Goal: Task Accomplishment & Management: Complete application form

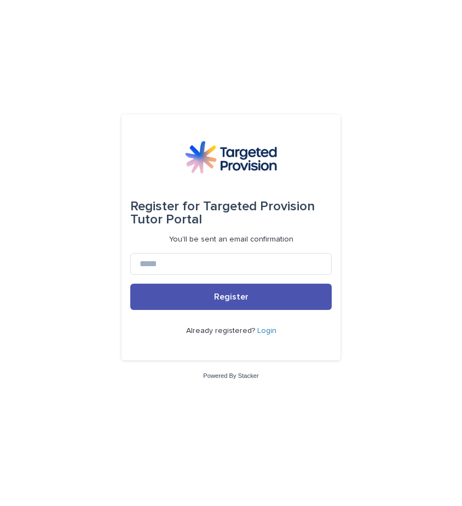
click at [267, 331] on link "Login" at bounding box center [266, 331] width 19 height 8
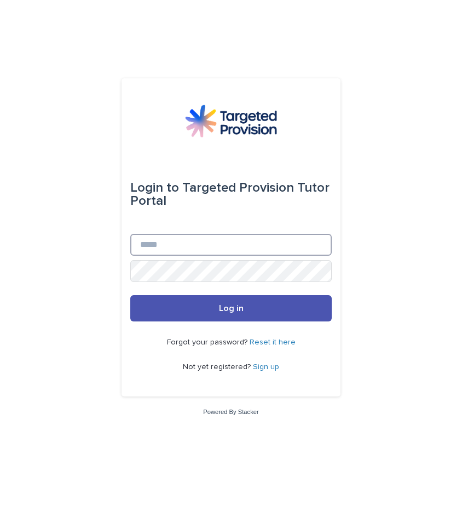
type input "**********"
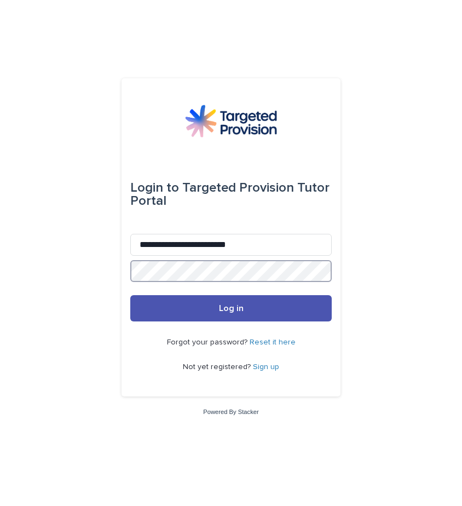
click at [231, 309] on button "Log in" at bounding box center [230, 308] width 201 height 26
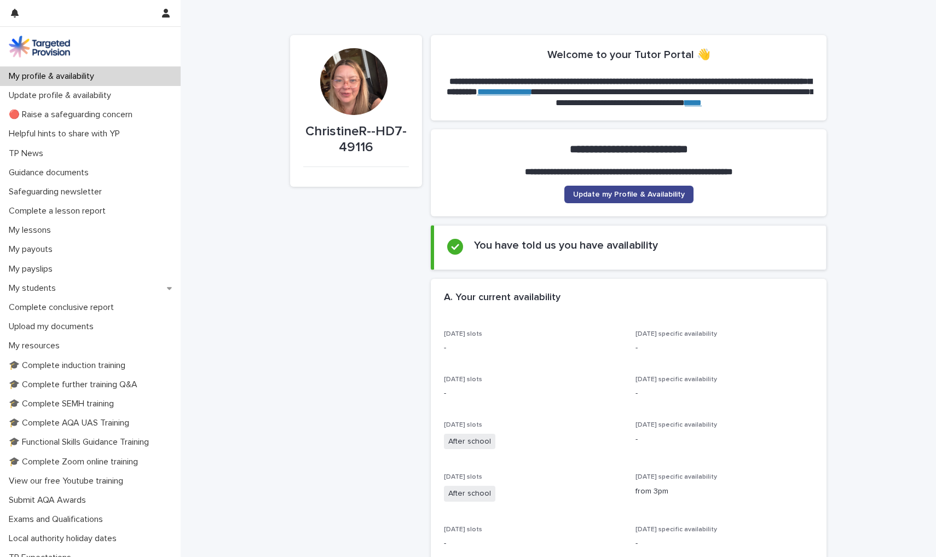
click at [461, 193] on span "Update my Profile & Availability" at bounding box center [629, 194] width 112 height 8
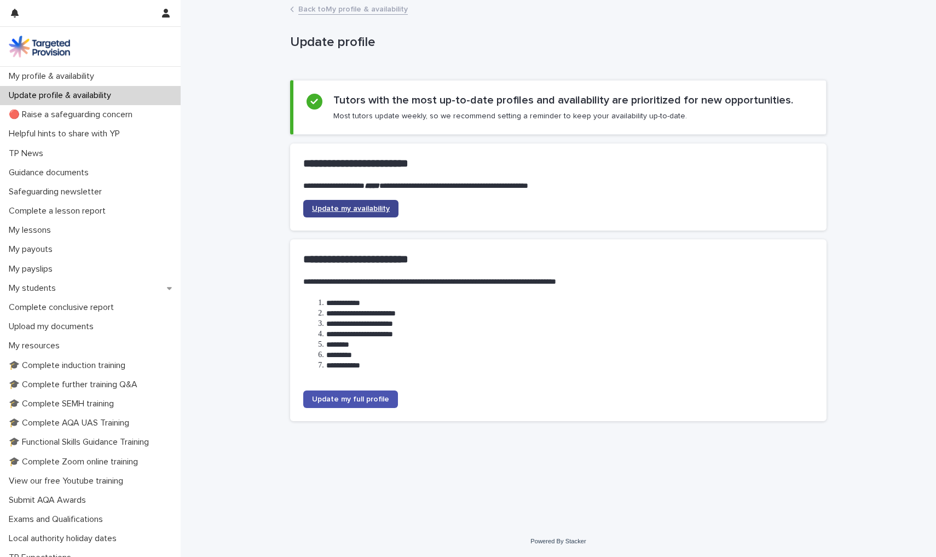
click at [389, 203] on link "Update my availability" at bounding box center [350, 209] width 95 height 18
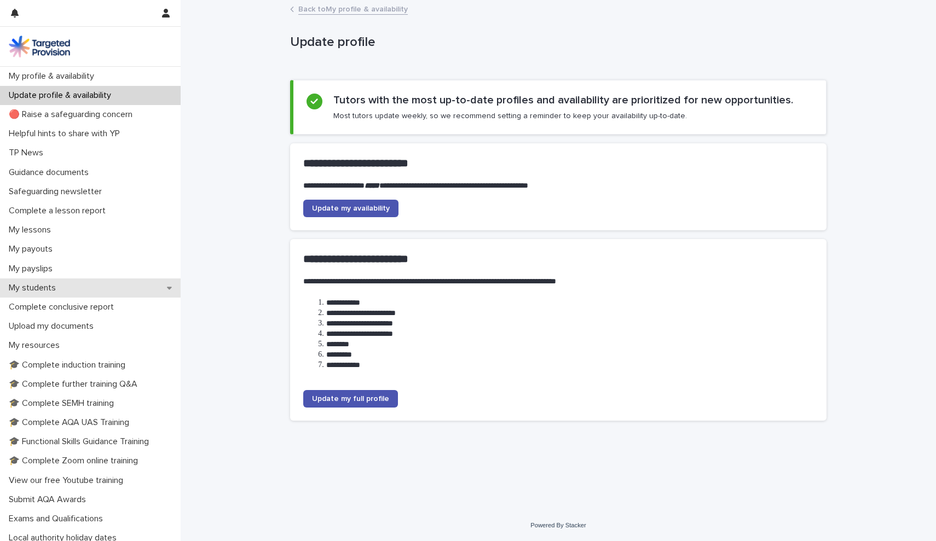
click at [72, 283] on div "My students" at bounding box center [90, 288] width 181 height 19
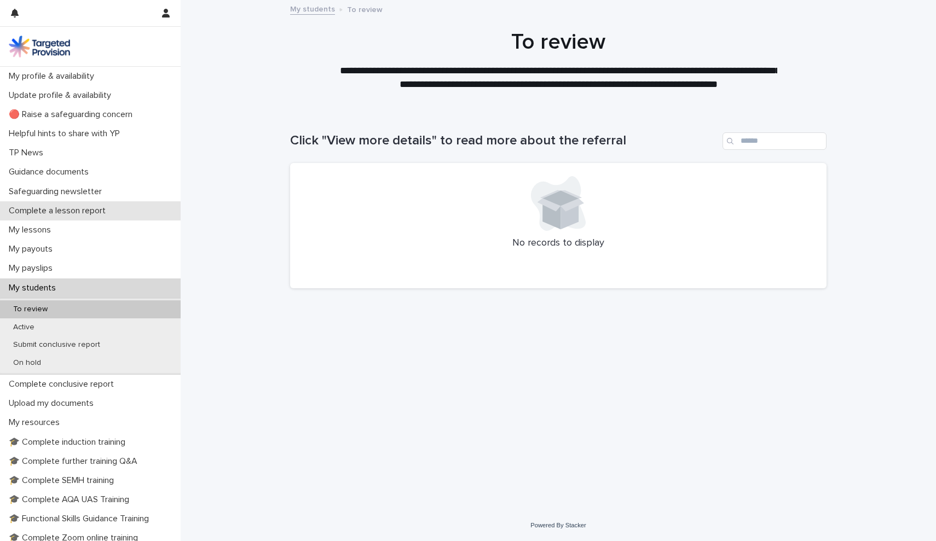
click at [44, 214] on p "Complete a lesson report" at bounding box center [59, 211] width 110 height 10
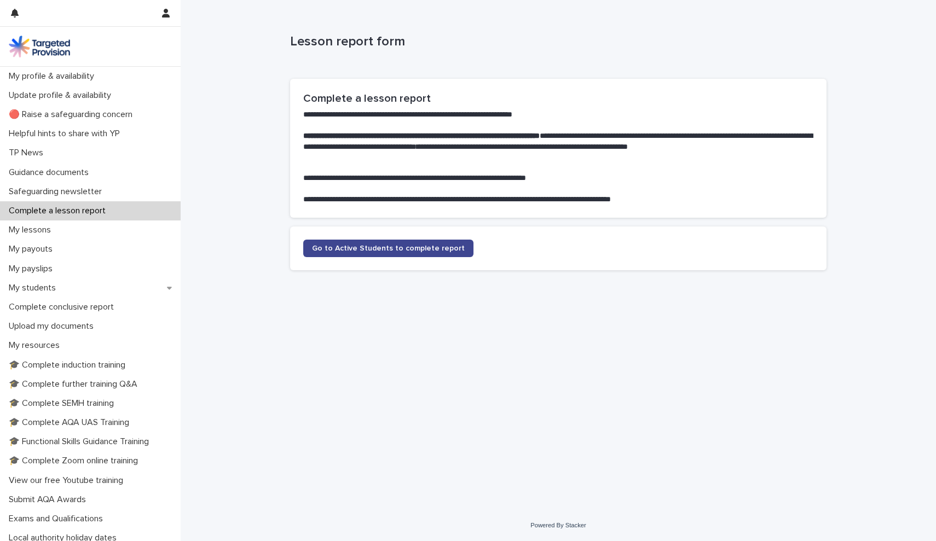
click at [359, 248] on span "Go to Active Students to complete report" at bounding box center [388, 249] width 153 height 8
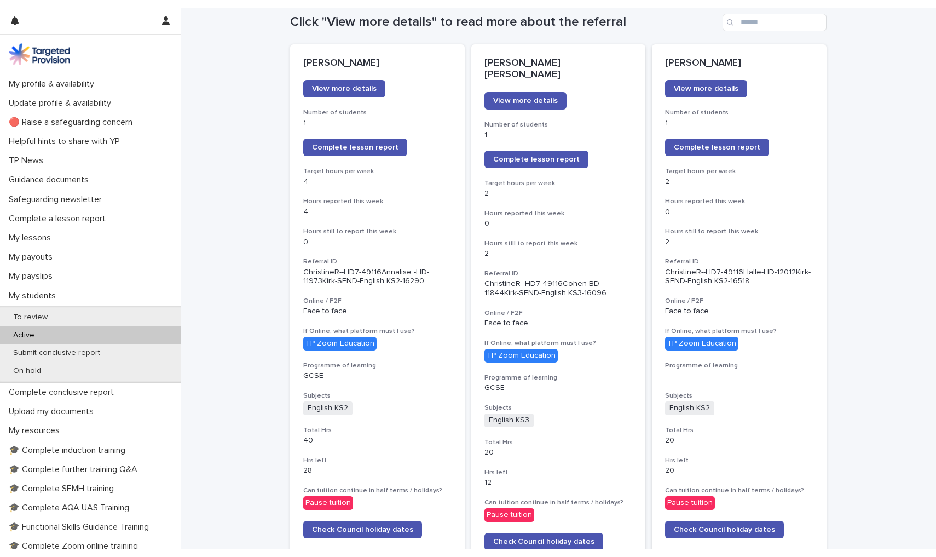
scroll to position [128, 0]
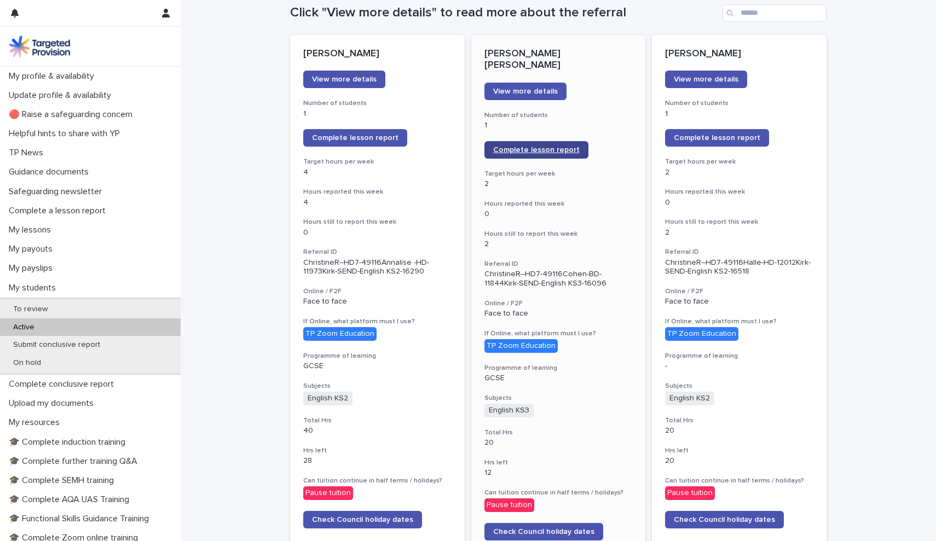
click at [461, 143] on link "Complete lesson report" at bounding box center [536, 150] width 104 height 18
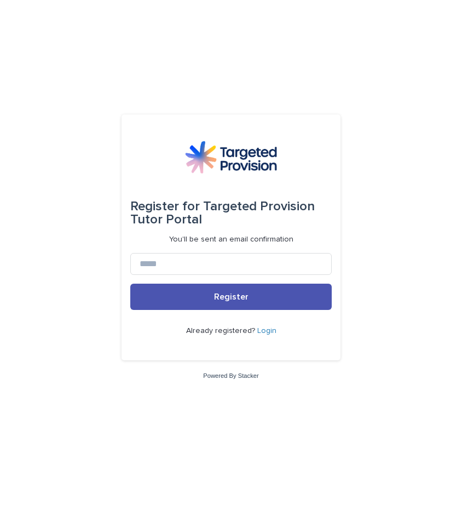
click at [270, 328] on link "Login" at bounding box center [266, 331] width 19 height 8
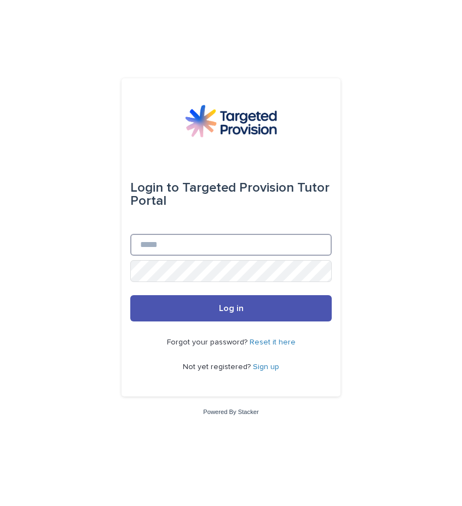
type input "**********"
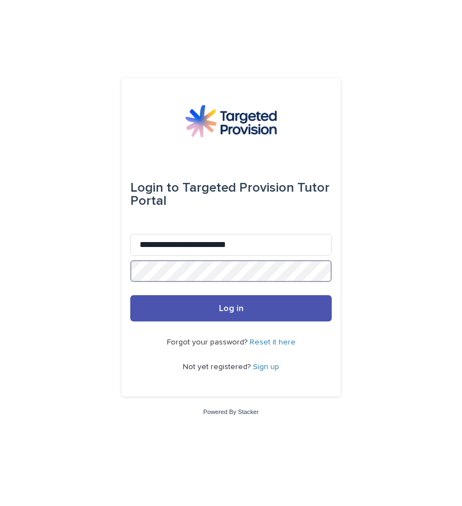
click at [231, 309] on button "Log in" at bounding box center [230, 308] width 201 height 26
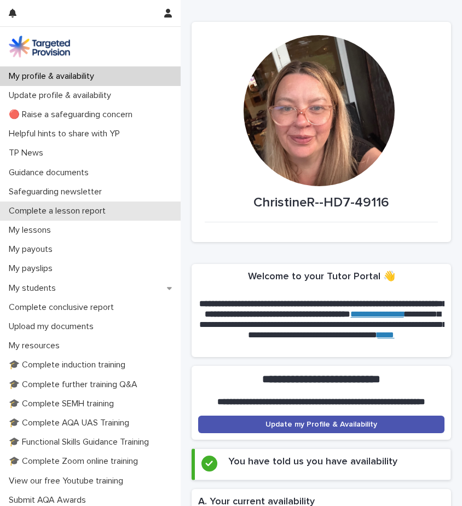
click at [30, 204] on div "Complete a lesson report" at bounding box center [90, 210] width 181 height 19
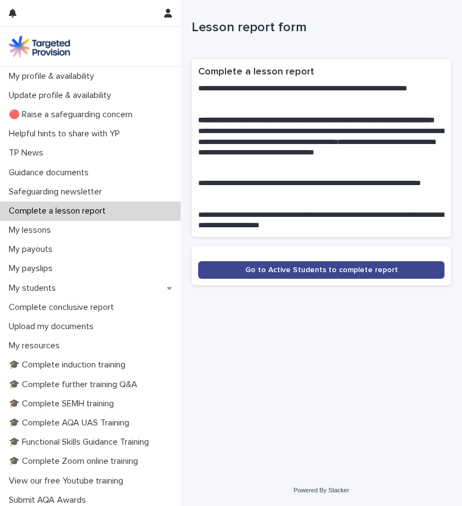
click at [245, 265] on link "Go to Active Students to complete report" at bounding box center [321, 270] width 246 height 18
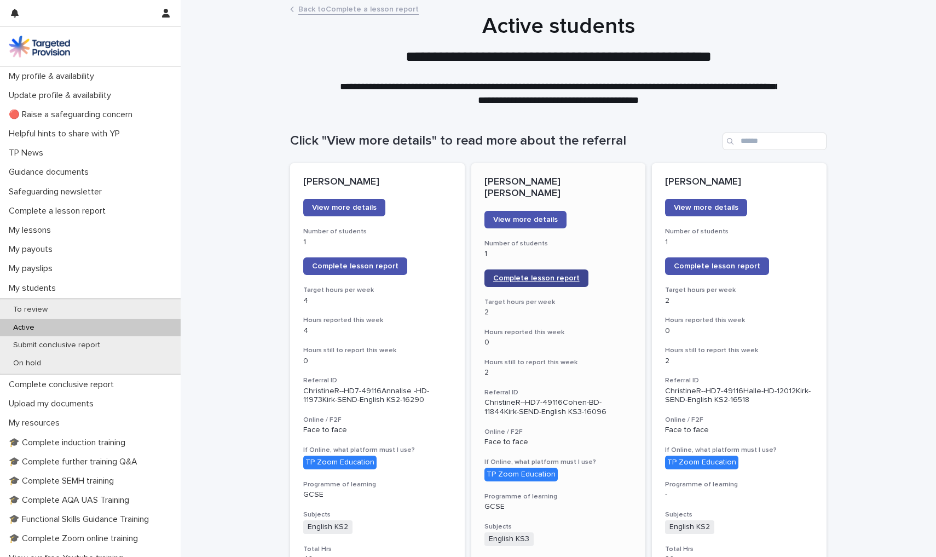
click at [461, 274] on span "Complete lesson report" at bounding box center [536, 278] width 86 height 8
